Goal: Find specific page/section: Find specific page/section

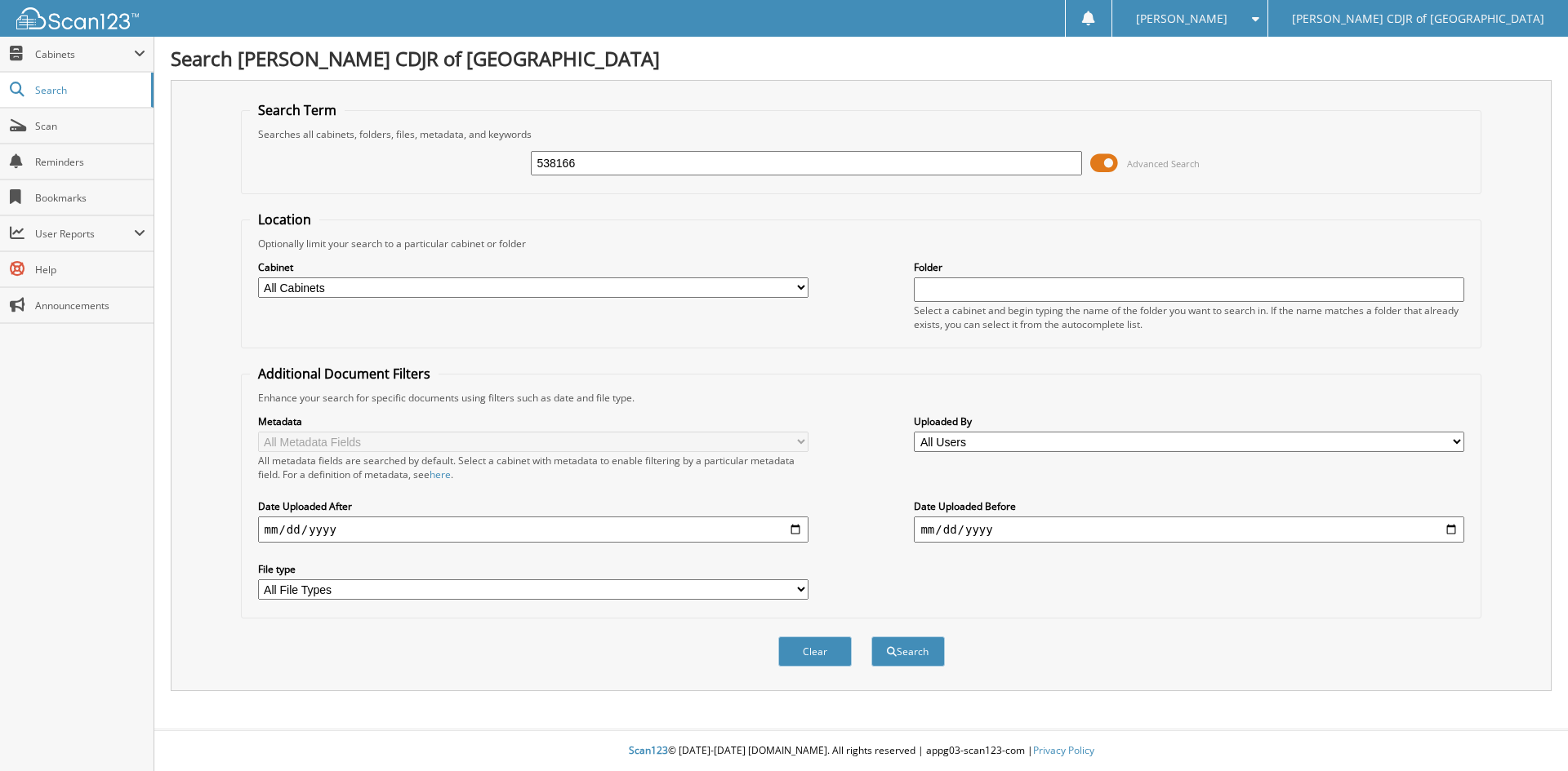
type input "538166"
click at [871, 636] on button "Search" at bounding box center [908, 651] width 74 height 31
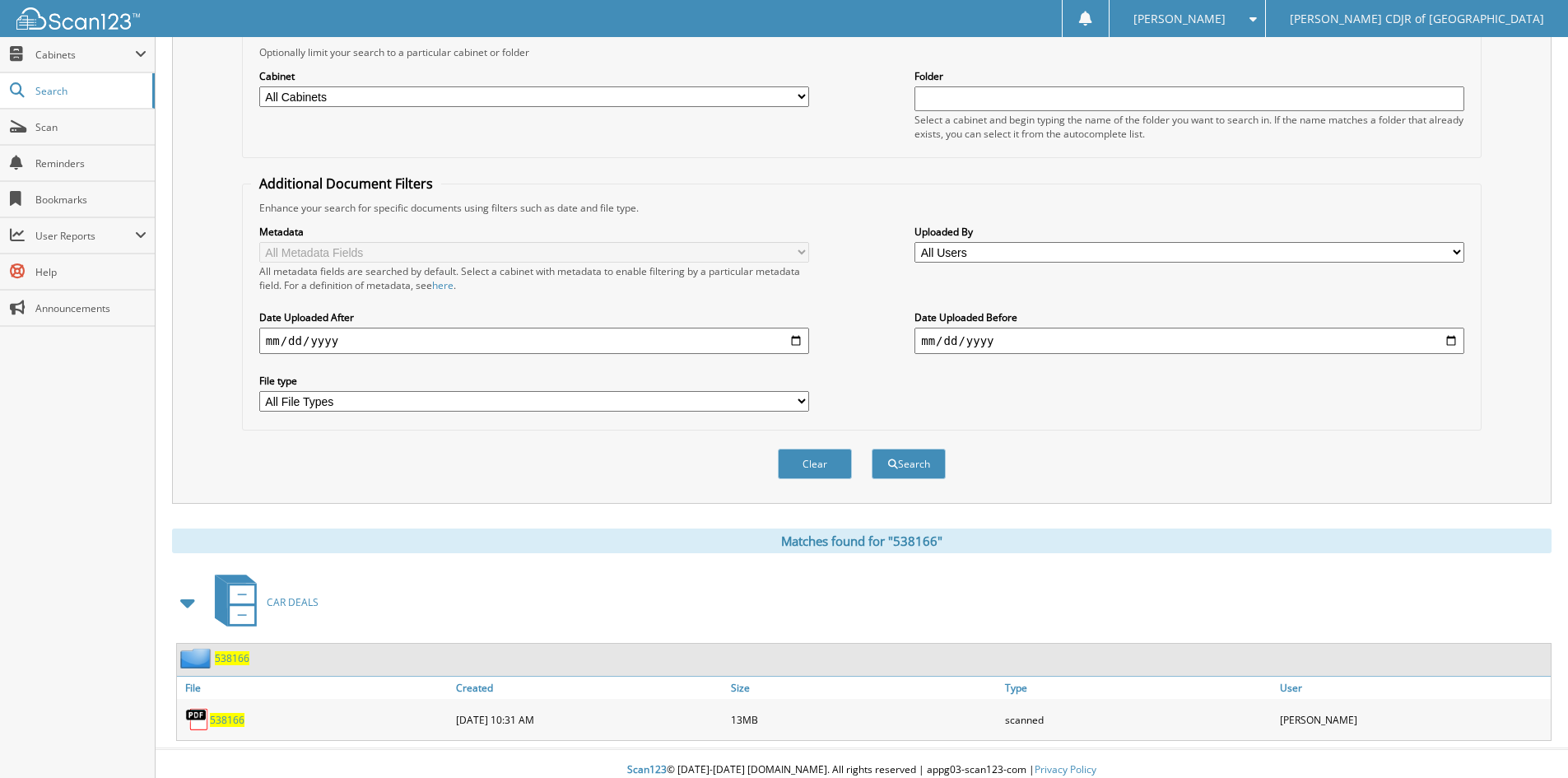
scroll to position [207, 0]
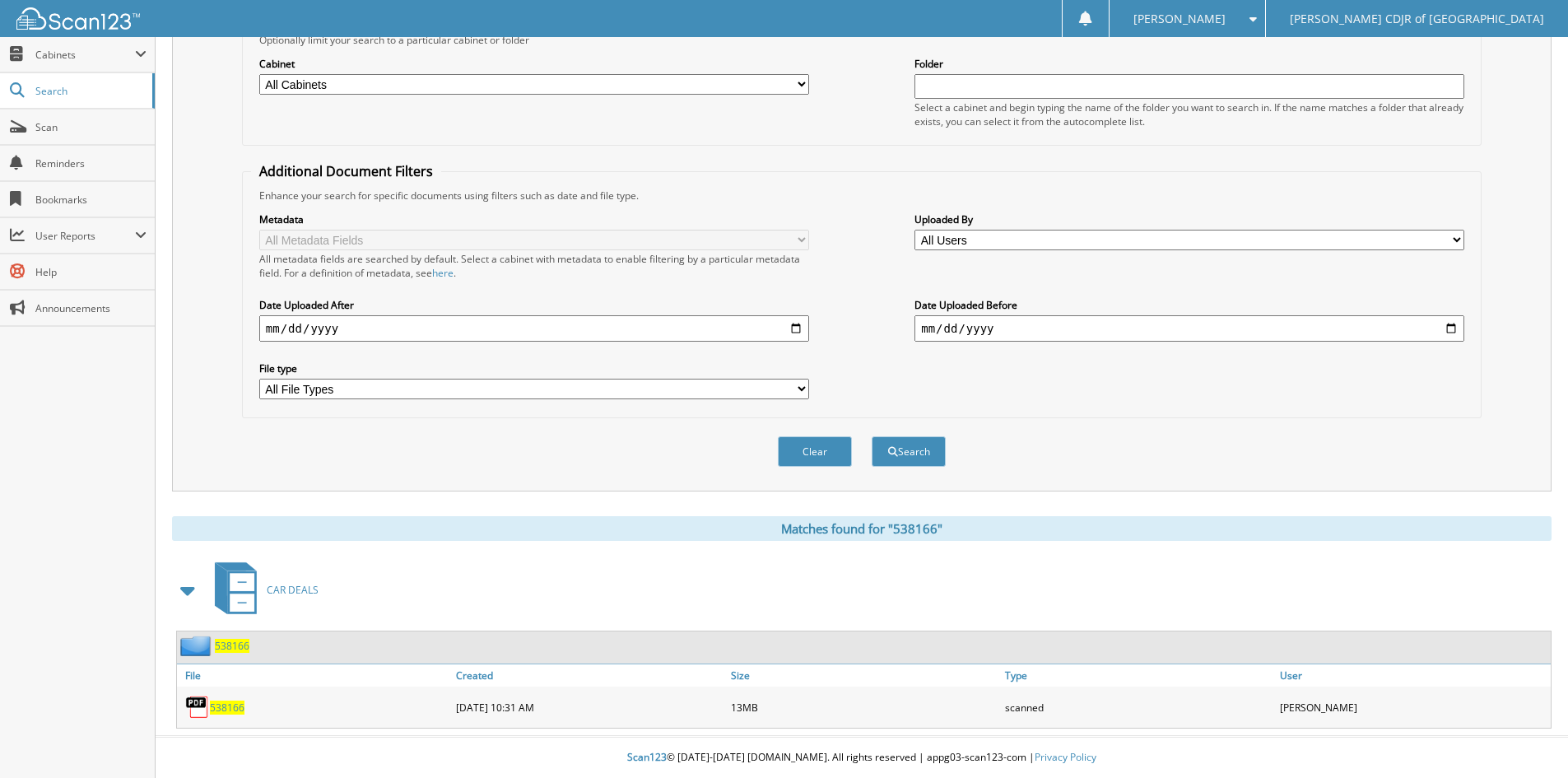
click at [224, 712] on span "538166" at bounding box center [227, 707] width 34 height 14
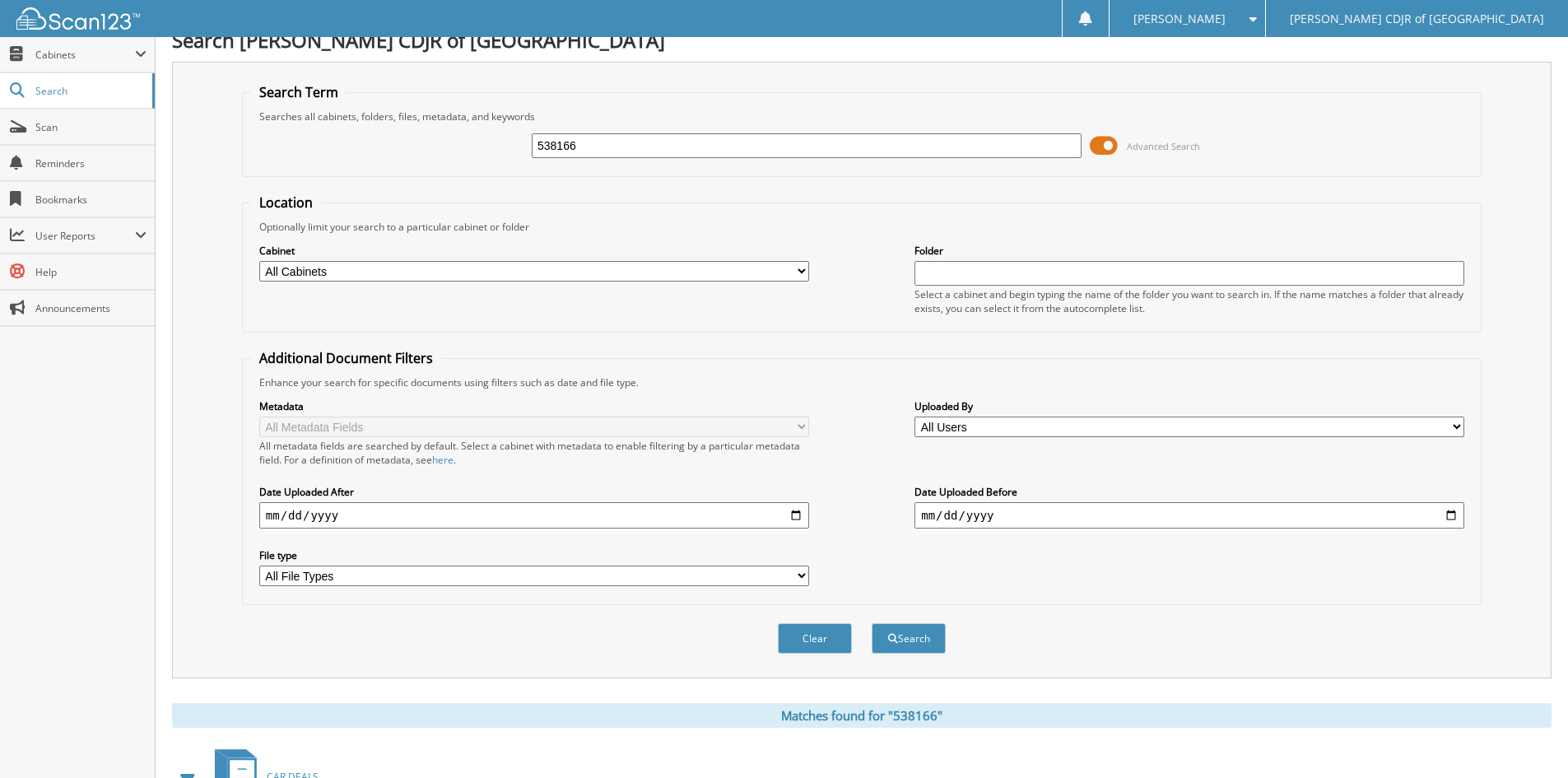
scroll to position [0, 0]
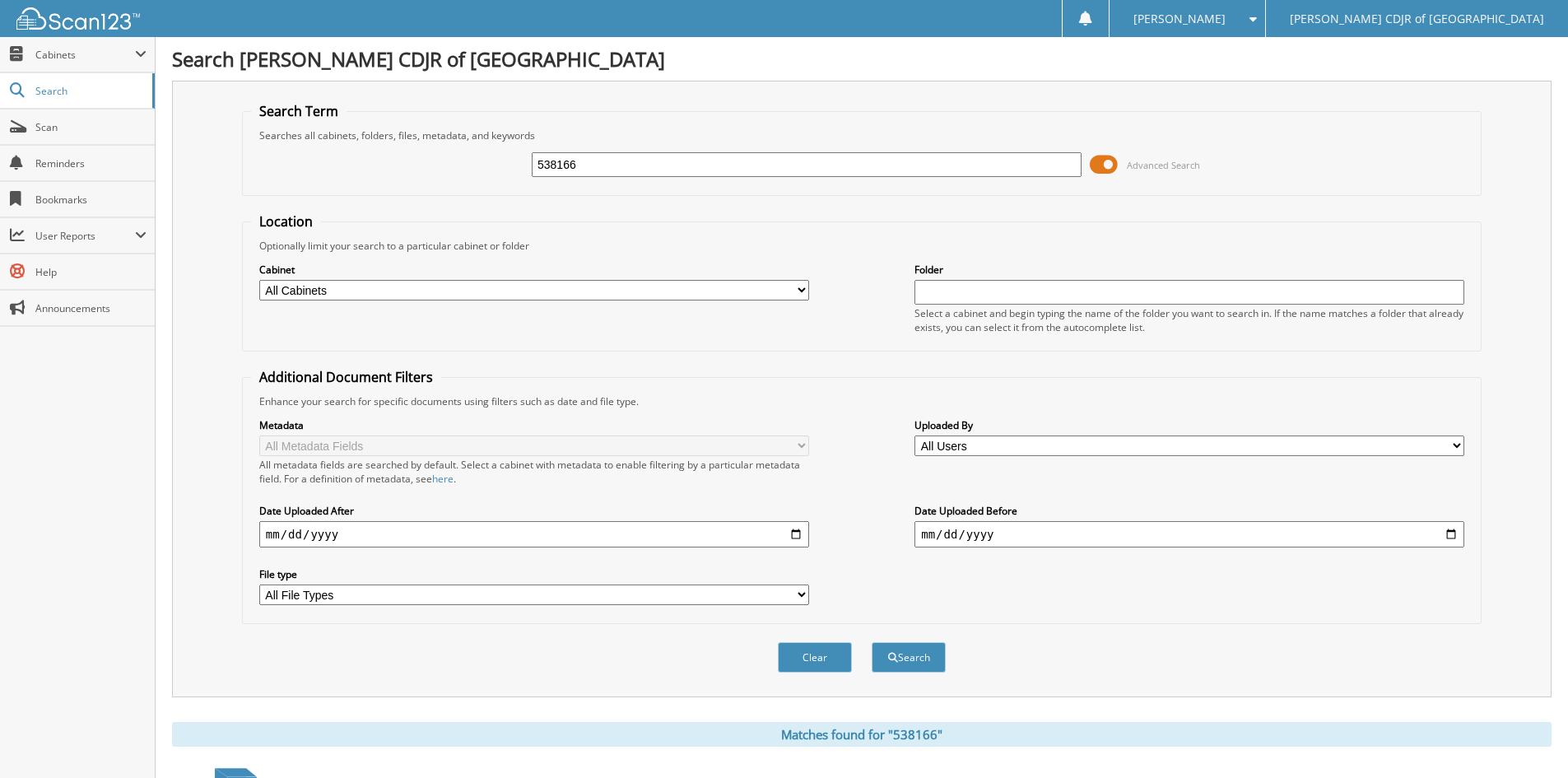
click at [787, 166] on input "538166" at bounding box center [807, 164] width 550 height 24
type input "537558"
click at [872, 642] on button "Search" at bounding box center [909, 657] width 74 height 31
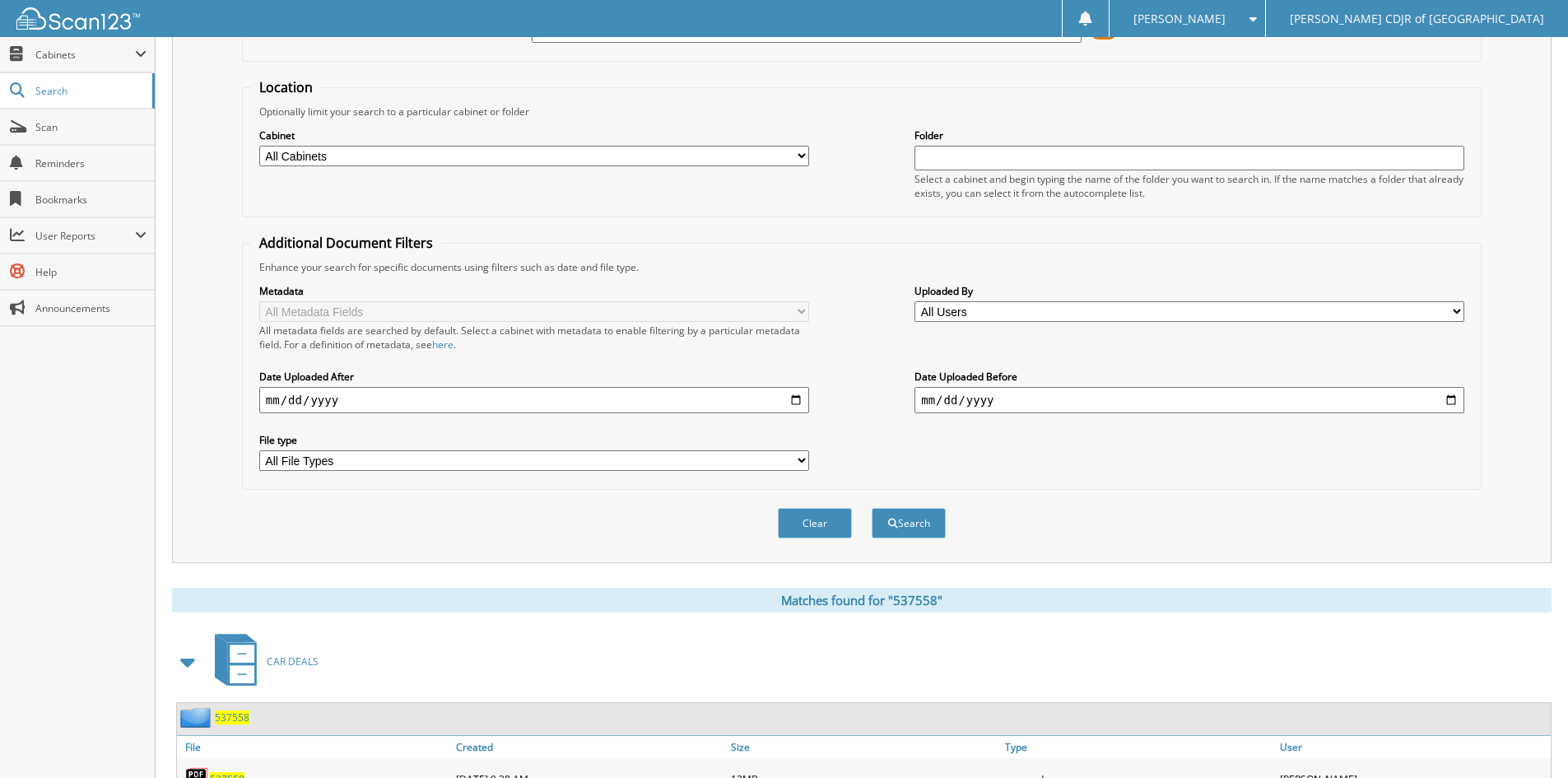
scroll to position [207, 0]
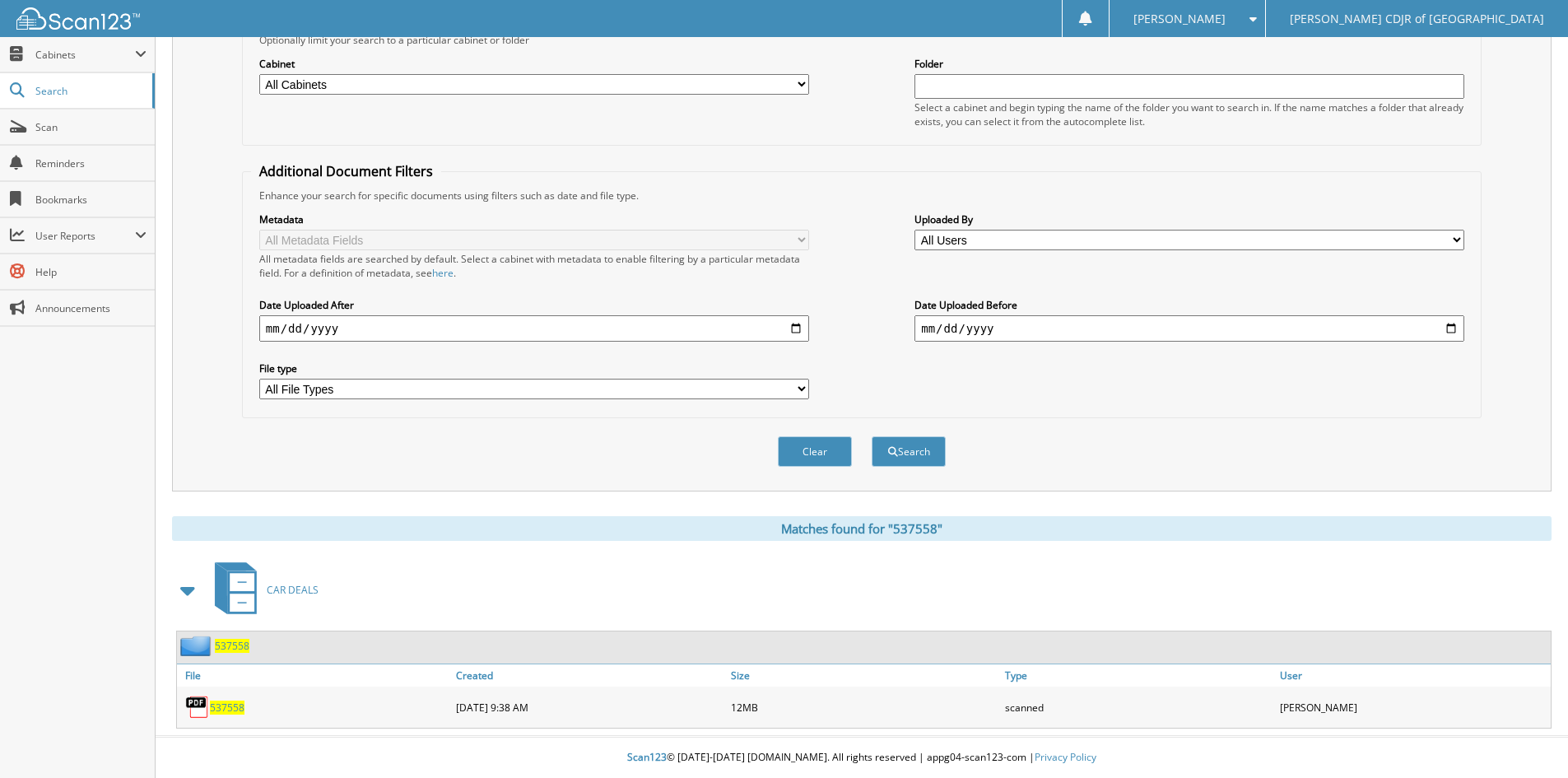
click at [214, 705] on span "537558" at bounding box center [227, 707] width 34 height 14
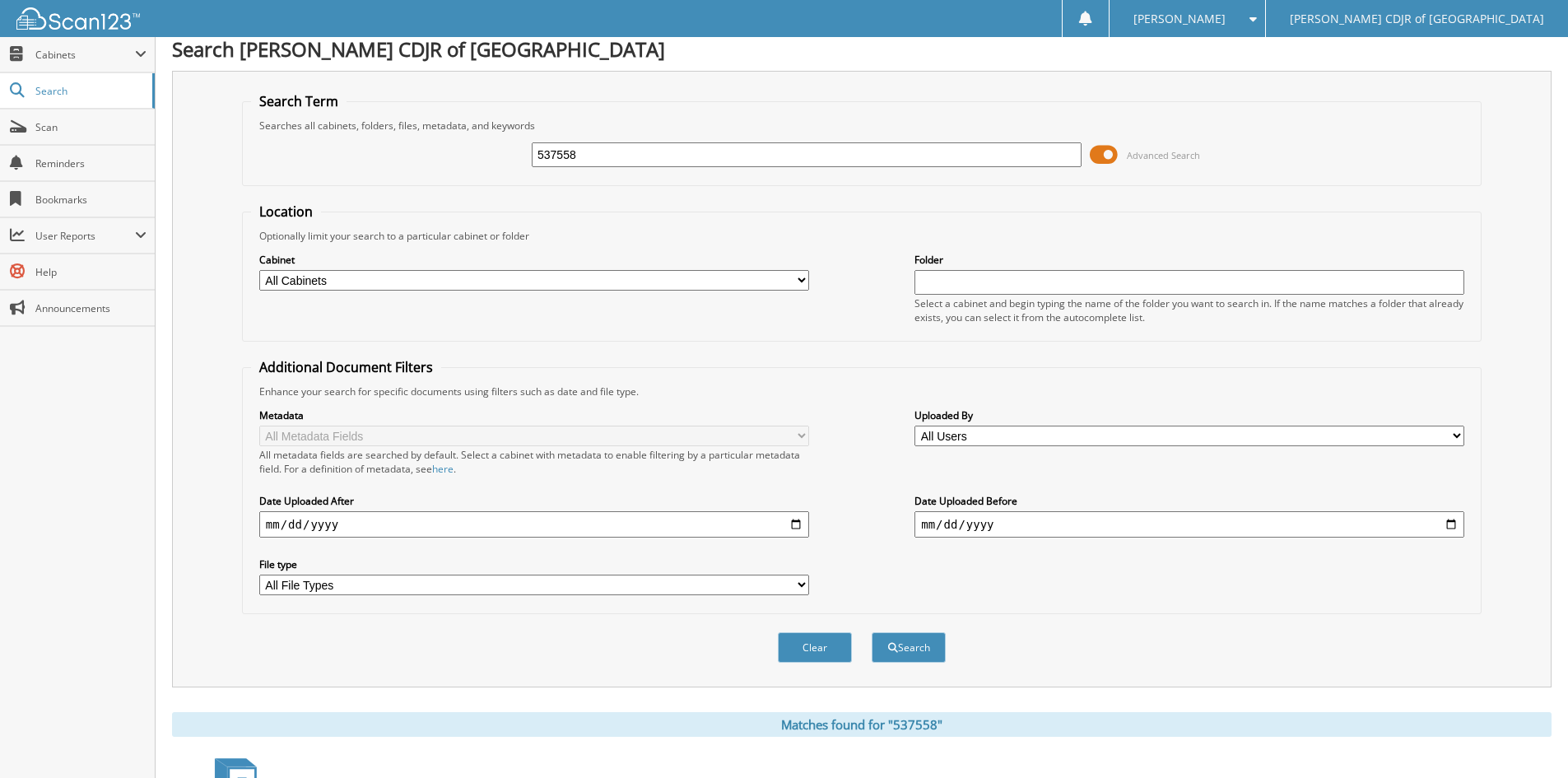
scroll to position [0, 0]
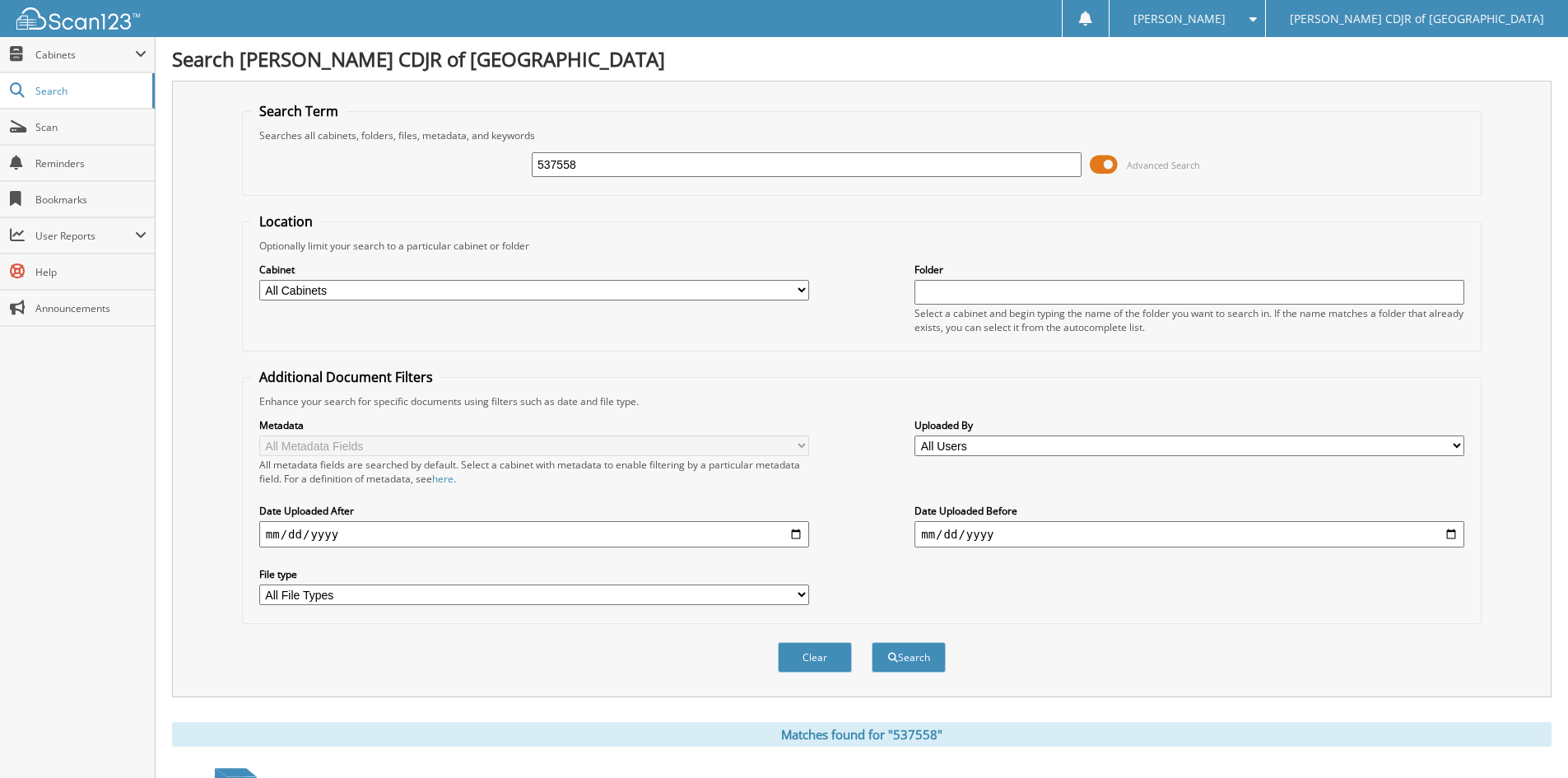
drag, startPoint x: 612, startPoint y: 161, endPoint x: 424, endPoint y: 167, distance: 188.1
click at [424, 167] on div "537558 Advanced Search" at bounding box center [862, 164] width 1222 height 44
type input "535836"
click at [872, 642] on button "Search" at bounding box center [909, 657] width 74 height 31
drag, startPoint x: 607, startPoint y: 176, endPoint x: 431, endPoint y: 163, distance: 176.5
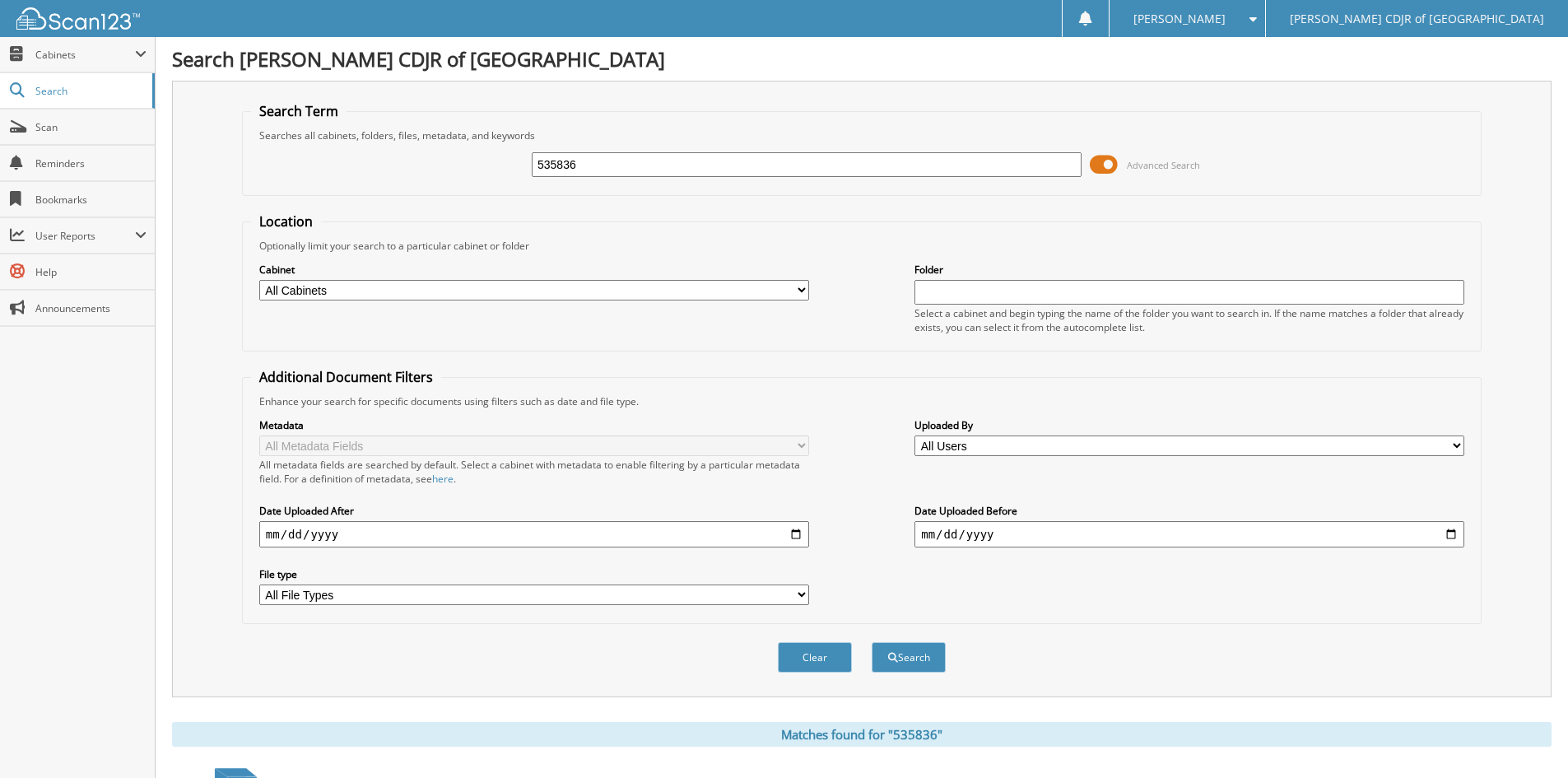
click at [431, 163] on div "535836 Advanced Search" at bounding box center [862, 164] width 1222 height 44
type input "535836"
click at [872, 642] on button "Search" at bounding box center [909, 657] width 74 height 31
drag, startPoint x: 639, startPoint y: 163, endPoint x: 434, endPoint y: 158, distance: 205.1
click at [434, 158] on div "535836 Advanced Search" at bounding box center [862, 164] width 1222 height 44
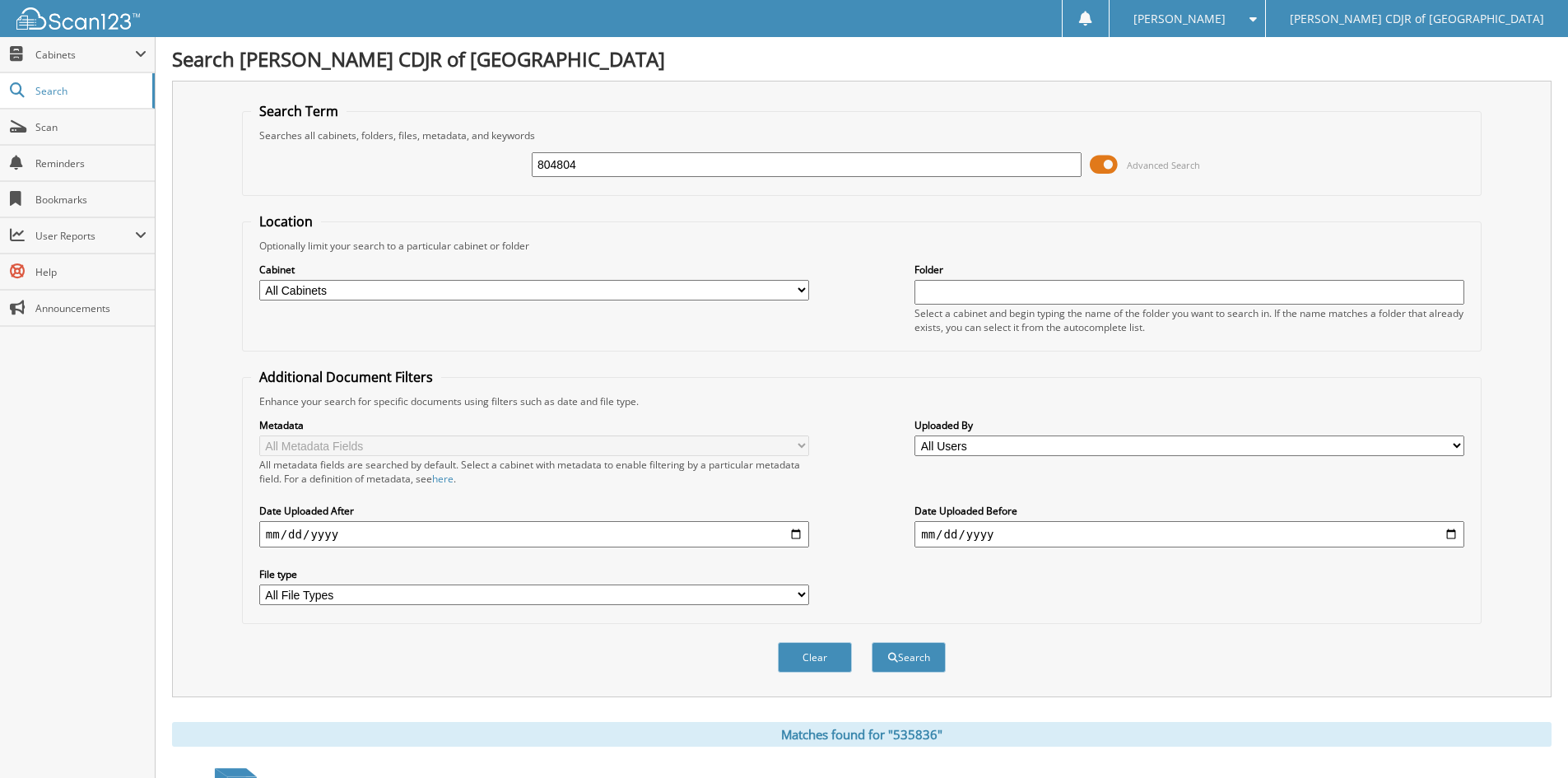
type input "804804"
click at [872, 642] on button "Search" at bounding box center [909, 657] width 74 height 31
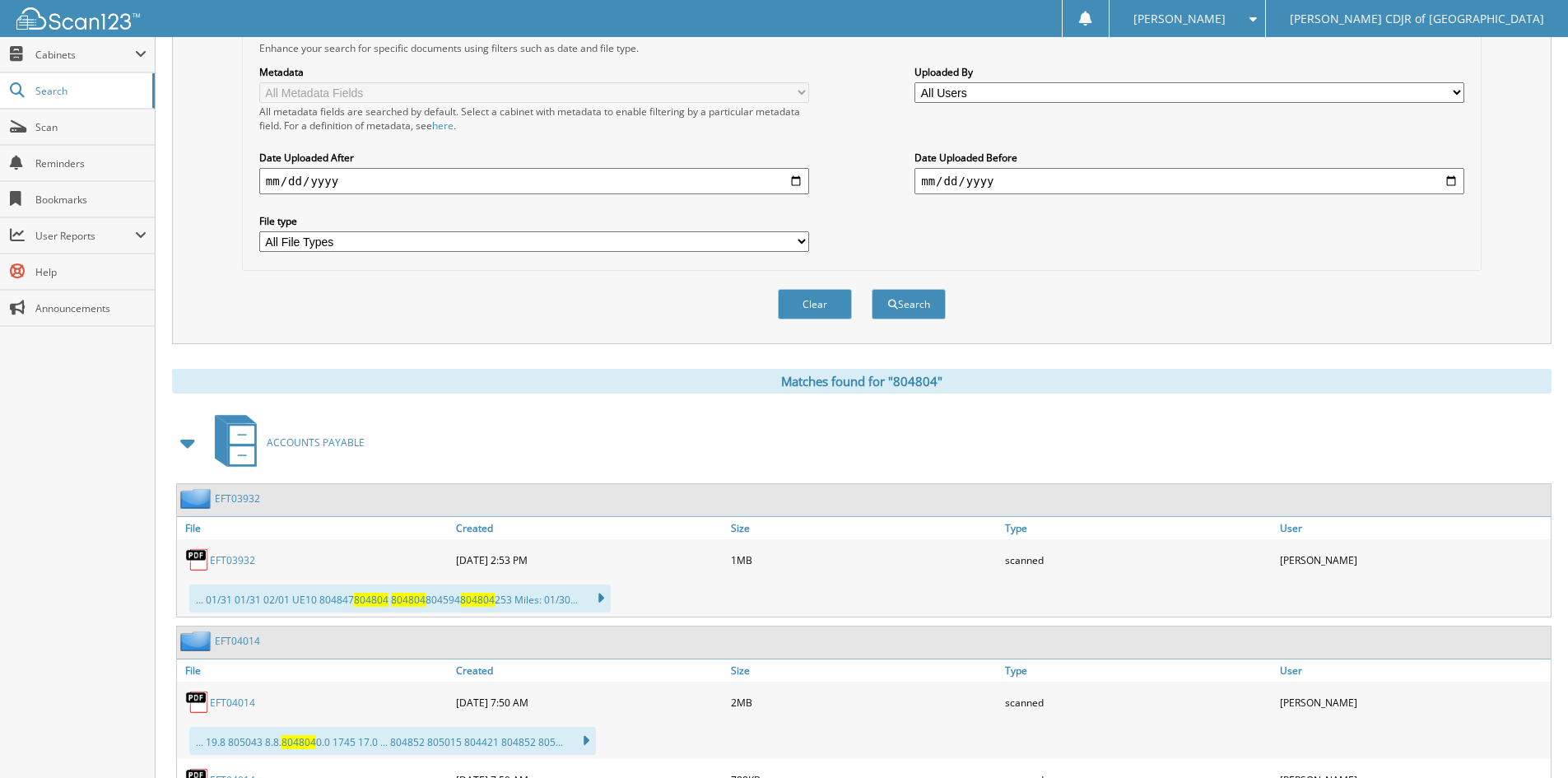
scroll to position [116, 0]
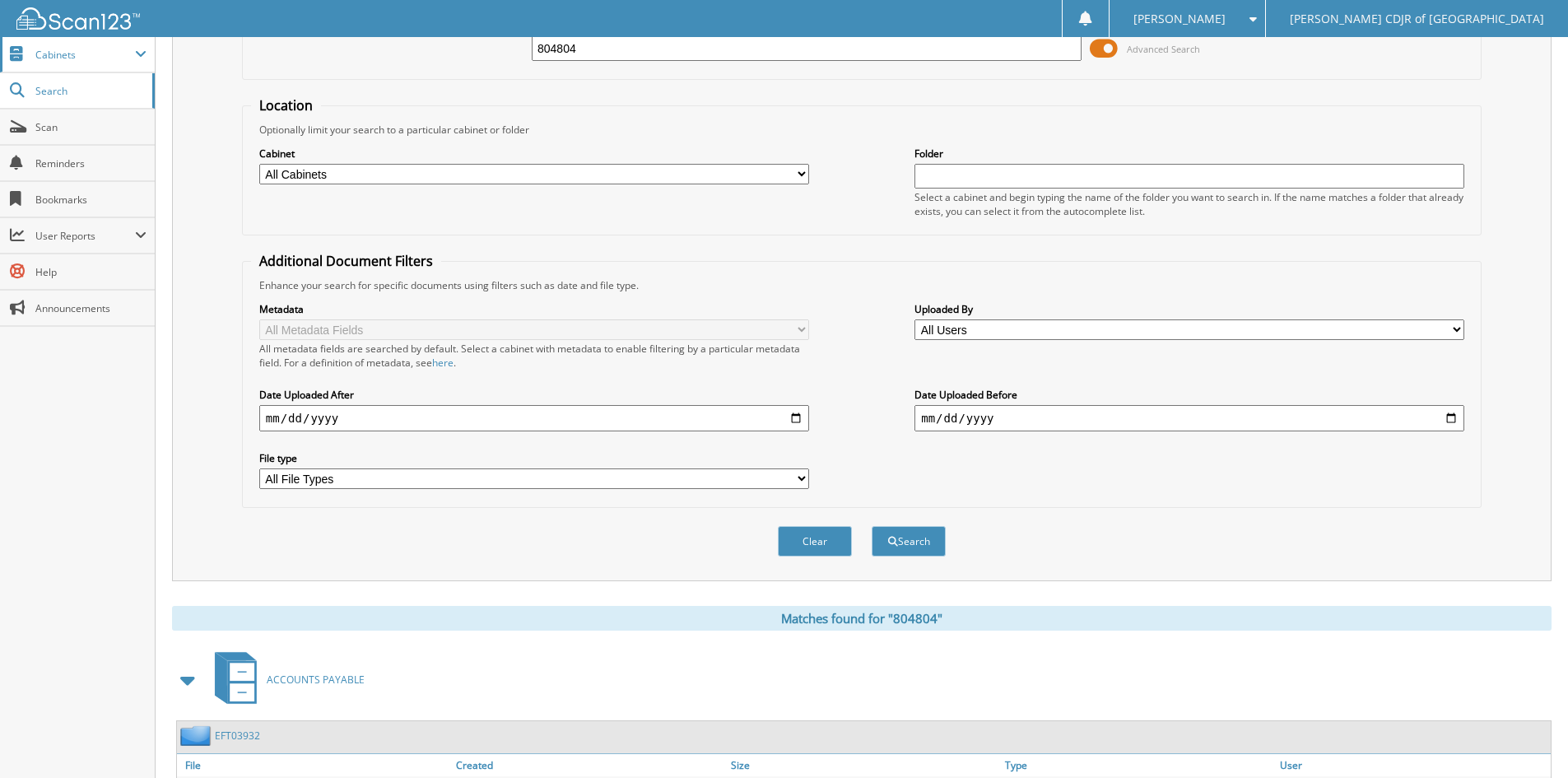
click at [104, 44] on span "Cabinets" at bounding box center [77, 54] width 155 height 35
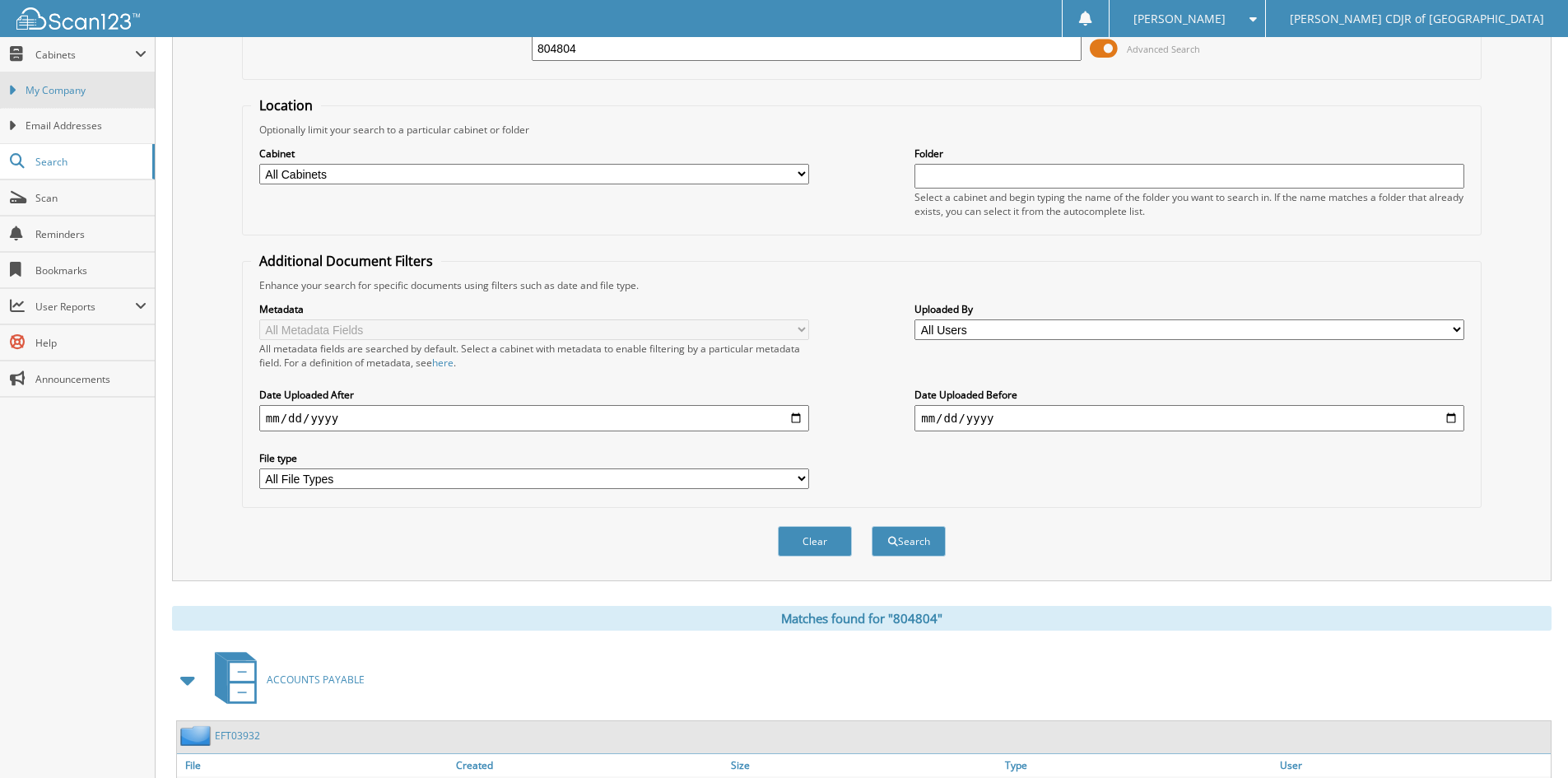
click at [77, 93] on span "My Company" at bounding box center [85, 91] width 121 height 15
